Goal: Find contact information: Find contact information

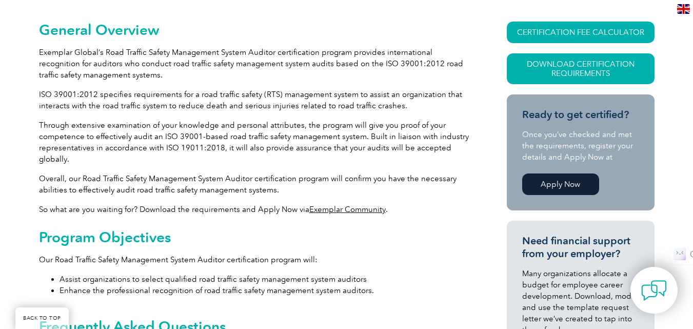
scroll to position [257, 0]
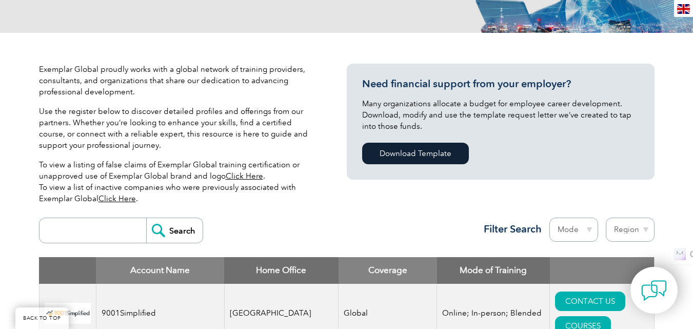
scroll to position [257, 0]
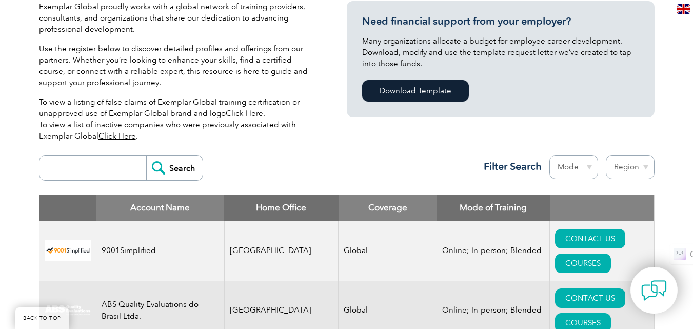
click at [115, 169] on input "search" at bounding box center [96, 167] width 102 height 25
type input "dencon"
click at [177, 170] on input "Search" at bounding box center [174, 167] width 56 height 25
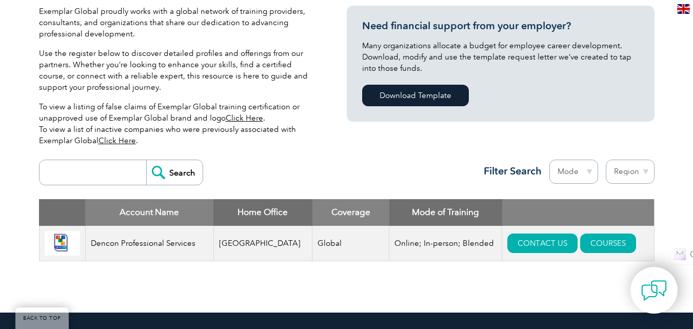
scroll to position [257, 0]
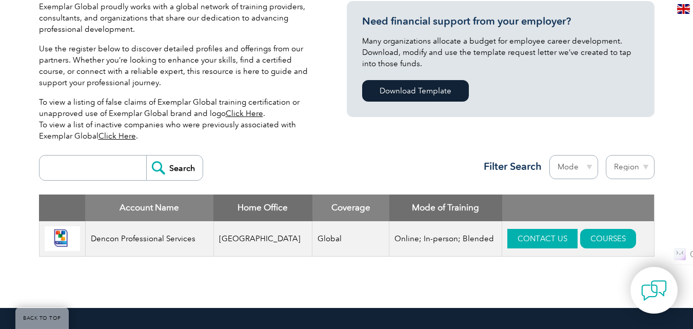
click at [523, 239] on link "CONTACT US" at bounding box center [542, 238] width 70 height 19
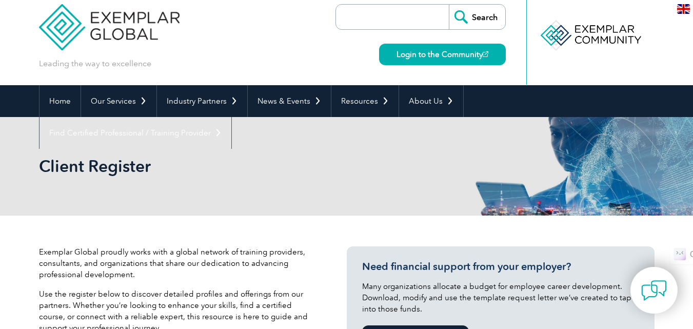
scroll to position [0, 0]
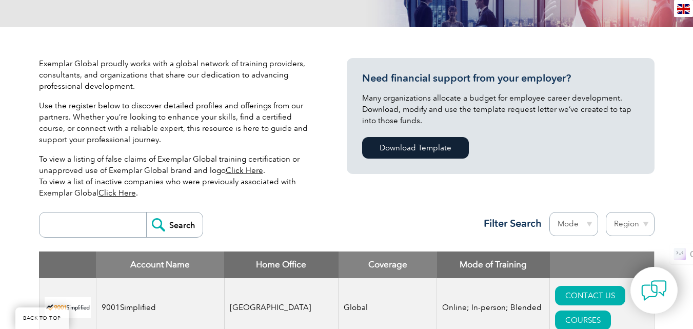
scroll to position [257, 0]
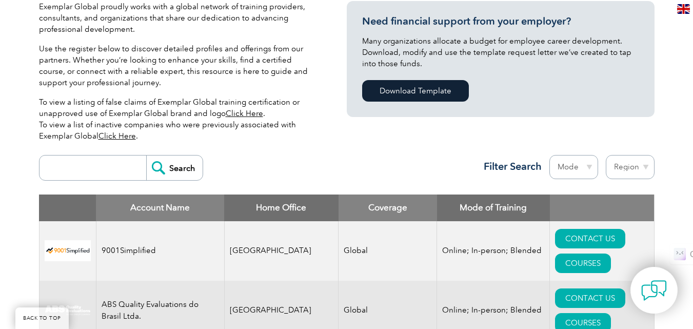
click at [61, 170] on input "search" at bounding box center [96, 167] width 102 height 25
type input "dencon"
click at [177, 167] on input "Search" at bounding box center [174, 167] width 56 height 25
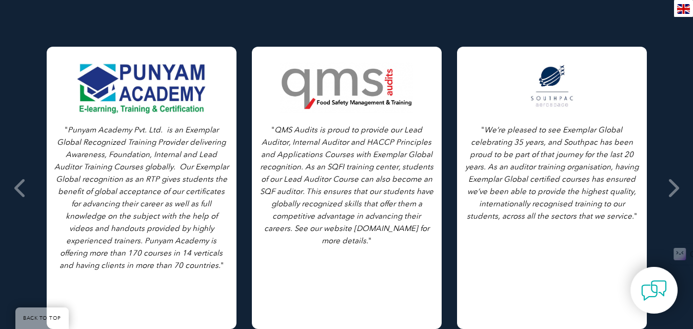
scroll to position [667, 0]
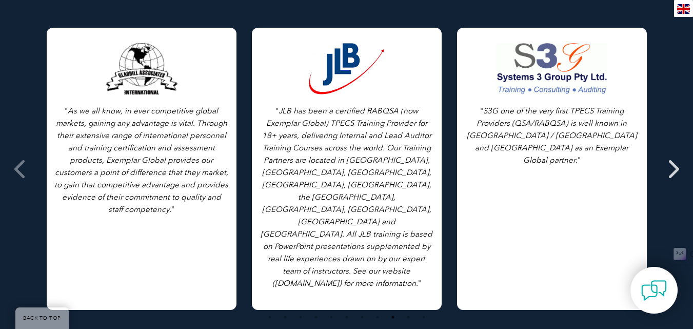
click at [672, 169] on icon at bounding box center [673, 169] width 13 height 0
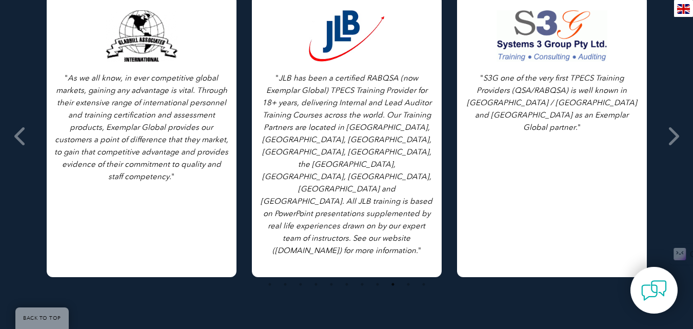
scroll to position [718, 0]
